Goal: Task Accomplishment & Management: Use online tool/utility

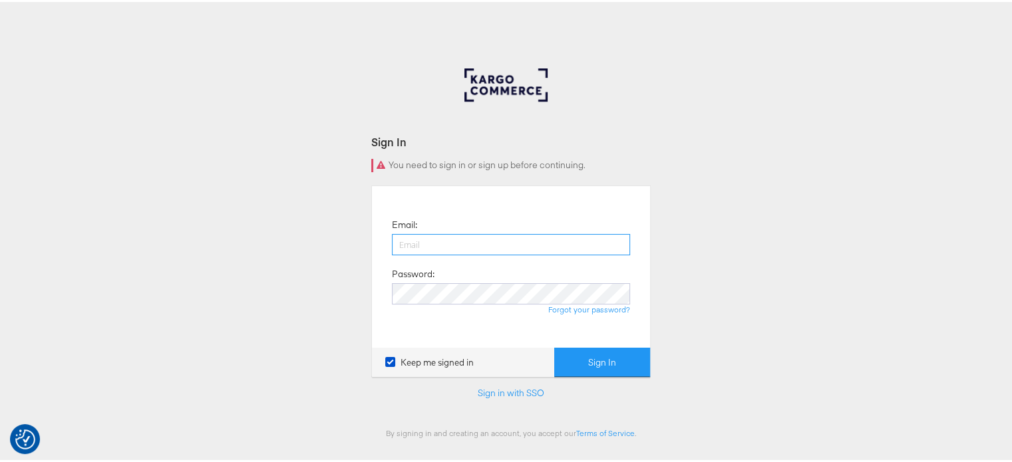
click at [460, 248] on input "email" at bounding box center [511, 242] width 238 height 21
type input "sudheer.bheemunipalli@kargo.com"
click at [554, 346] on button "Sign In" at bounding box center [602, 361] width 96 height 30
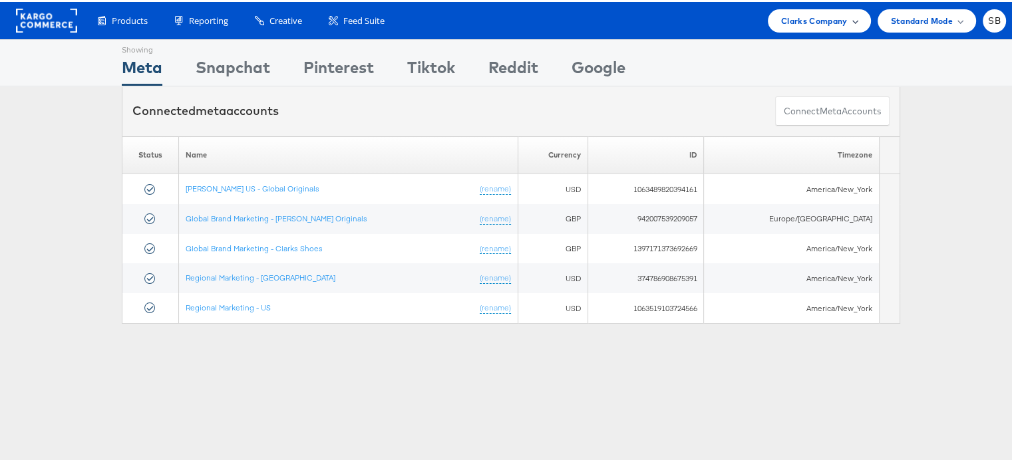
click at [811, 15] on span "Clarks Company" at bounding box center [814, 19] width 67 height 14
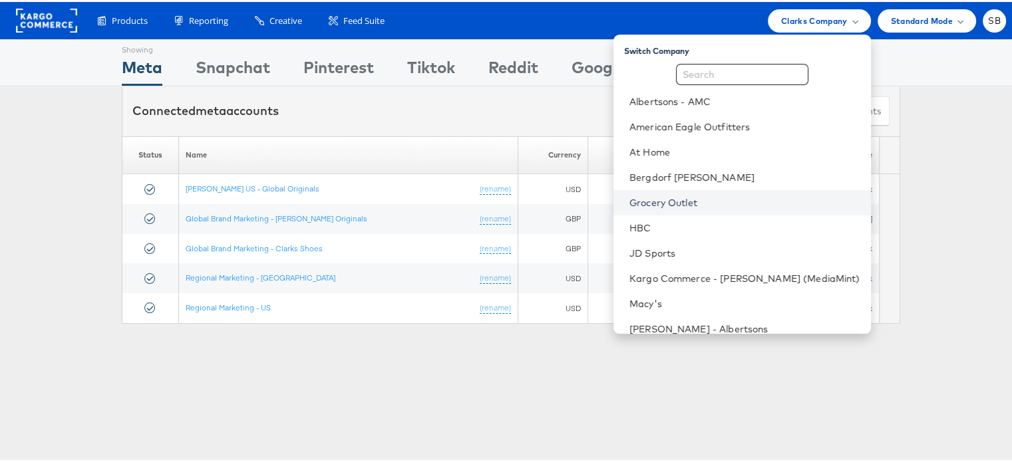
click at [704, 198] on link "Grocery Outlet" at bounding box center [744, 200] width 231 height 13
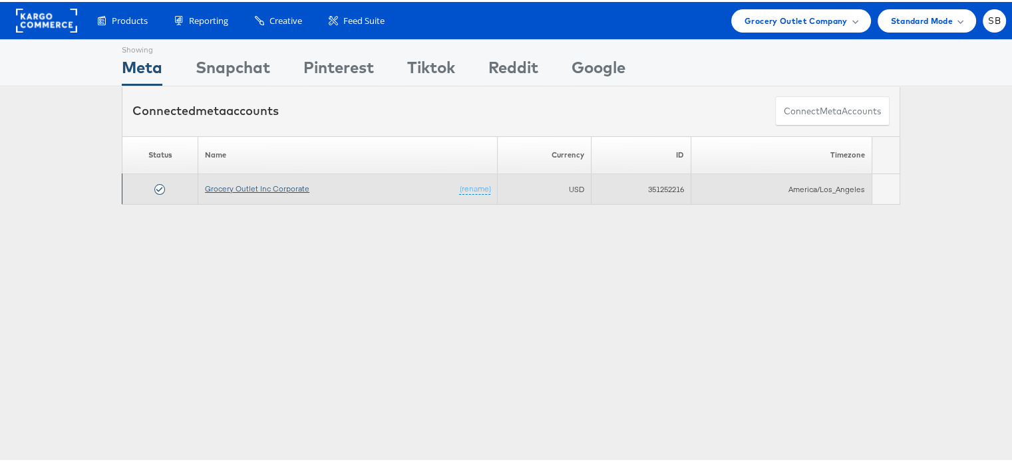
click at [259, 186] on link "Grocery Outlet Inc Corporate" at bounding box center [257, 187] width 104 height 10
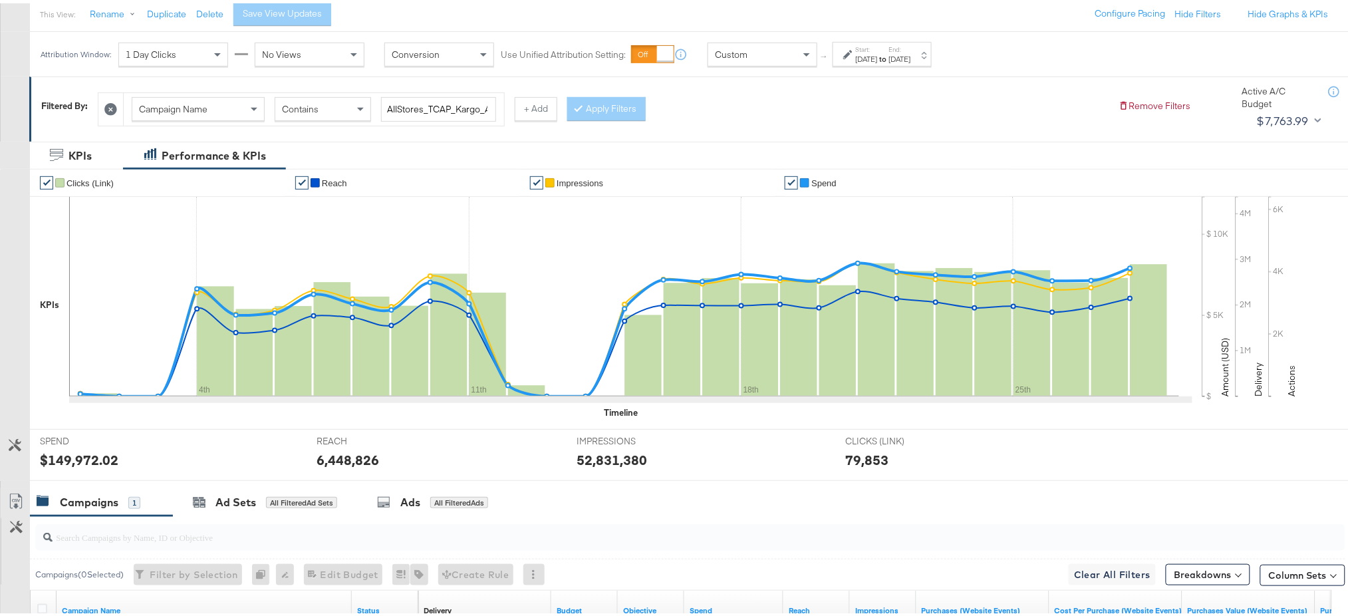
scroll to position [344, 0]
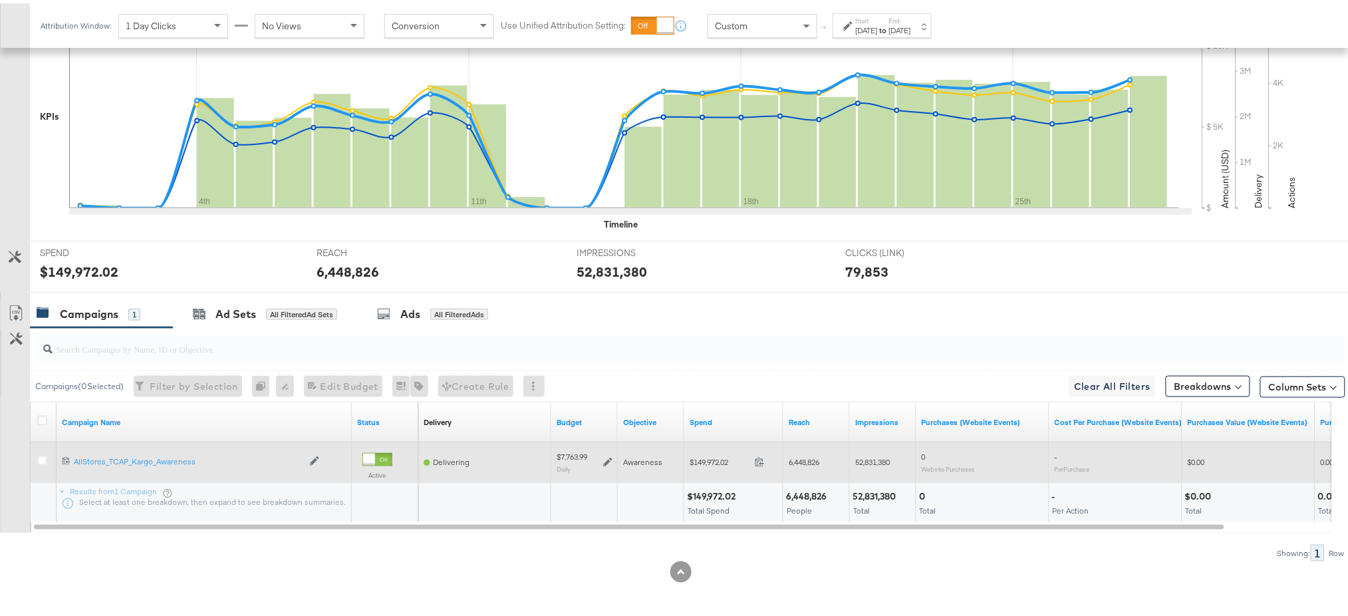
click at [609, 456] on icon at bounding box center [607, 458] width 9 height 9
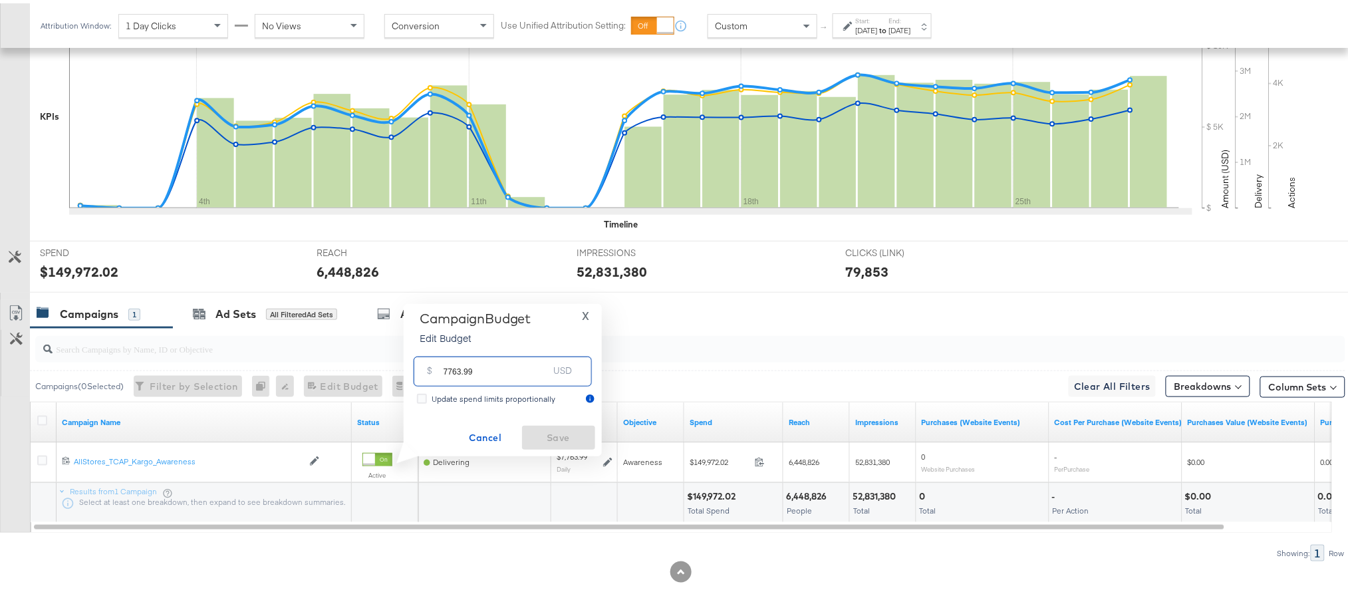
click at [484, 372] on input "7763.99" at bounding box center [496, 363] width 105 height 29
paste input "$7,51"
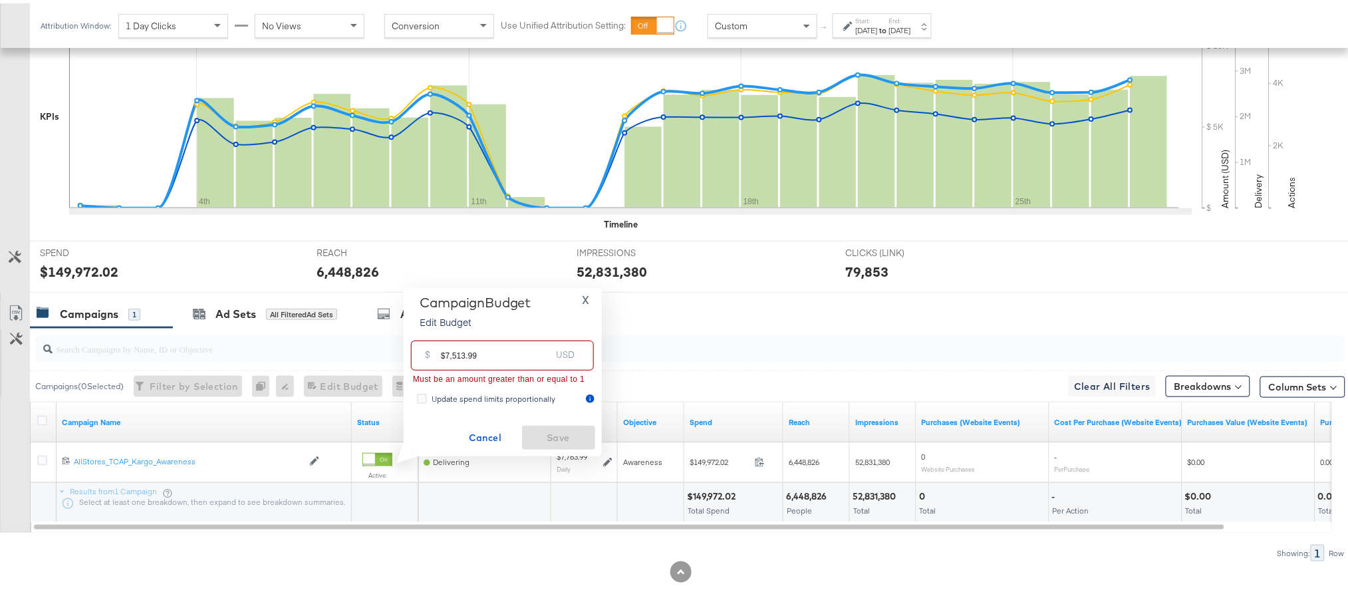
click at [447, 352] on input "$7,513.99" at bounding box center [496, 347] width 110 height 29
click at [496, 358] on input "7,513.99" at bounding box center [496, 347] width 110 height 29
type input "7"
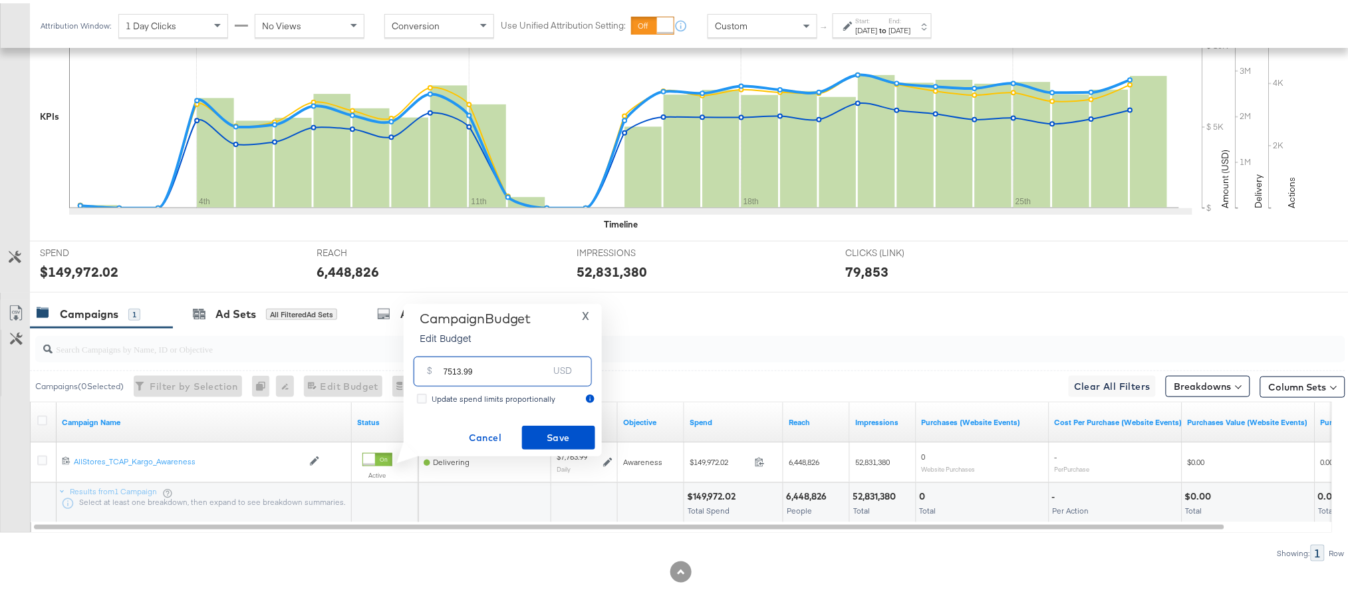
type input "7513.99"
click at [557, 438] on span "Save" at bounding box center [558, 434] width 63 height 17
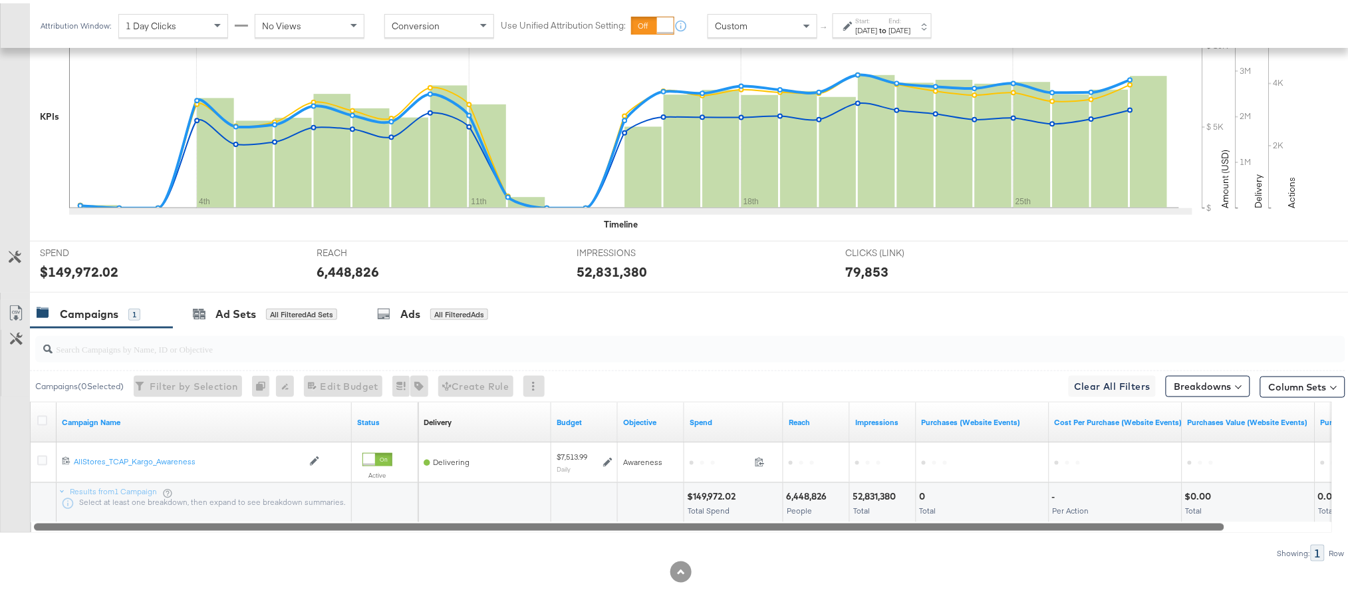
drag, startPoint x: 795, startPoint y: 521, endPoint x: 722, endPoint y: 521, distance: 73.8
click at [722, 521] on div at bounding box center [629, 522] width 1191 height 11
